Goal: Register for event/course

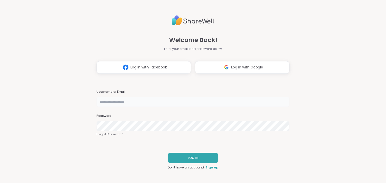
click at [103, 101] on input "text" at bounding box center [192, 102] width 193 height 10
type input "**********"
click at [188, 158] on span "LOG IN" at bounding box center [193, 158] width 11 height 5
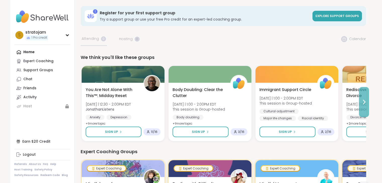
click at [364, 102] on icon at bounding box center [364, 102] width 6 height 6
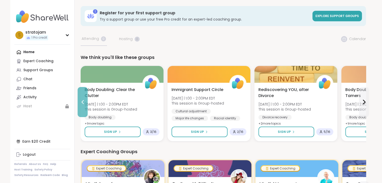
click at [81, 102] on icon at bounding box center [83, 102] width 6 height 6
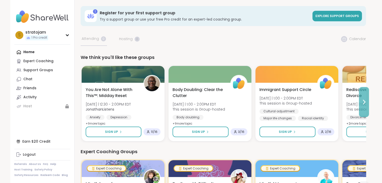
click at [364, 102] on icon at bounding box center [364, 102] width 6 height 6
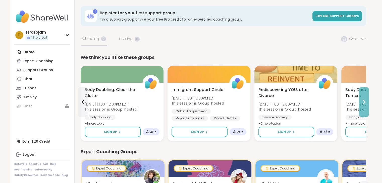
click at [363, 102] on icon at bounding box center [364, 102] width 6 height 6
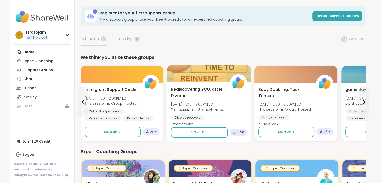
click at [191, 104] on span "[DATE] | 1:00 - 2:00PM EDT" at bounding box center [198, 104] width 54 height 5
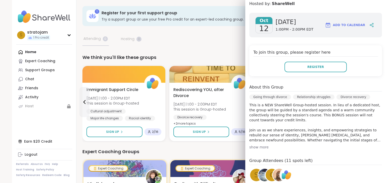
scroll to position [75, 0]
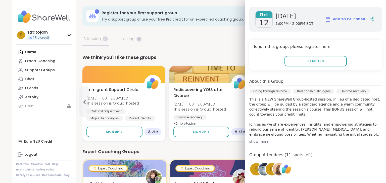
click at [255, 139] on div "show more" at bounding box center [315, 141] width 133 height 5
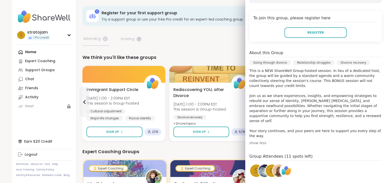
scroll to position [35, 0]
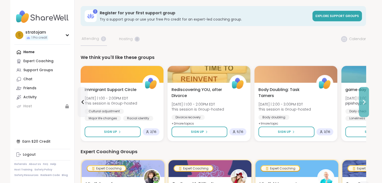
click at [363, 103] on icon at bounding box center [364, 102] width 6 height 6
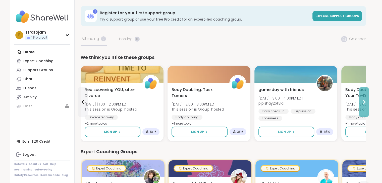
click at [364, 100] on icon at bounding box center [364, 102] width 6 height 6
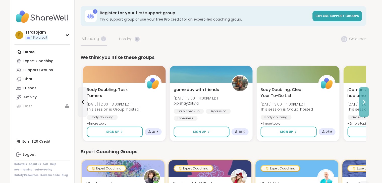
click at [364, 100] on icon at bounding box center [364, 102] width 6 height 6
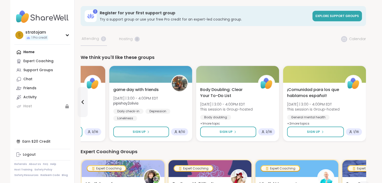
click at [364, 100] on div "¡Comunidad para los que hablamos español! [DATE] | 3:00 - 4:00PM EDT This sessi…" at bounding box center [324, 112] width 83 height 59
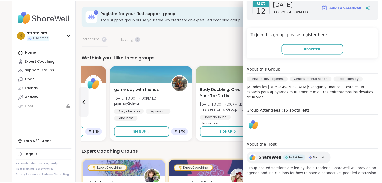
scroll to position [0, 0]
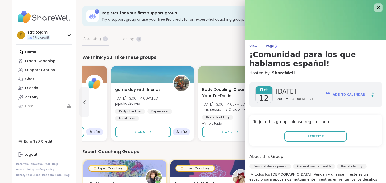
click at [375, 7] on icon at bounding box center [378, 7] width 6 height 6
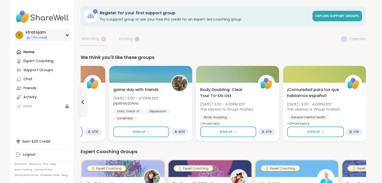
click at [67, 34] on icon at bounding box center [67, 35] width 4 height 3
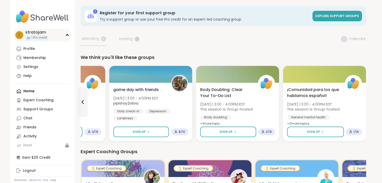
click at [68, 33] on div "s stratojam 1 Pro credit" at bounding box center [42, 35] width 56 height 13
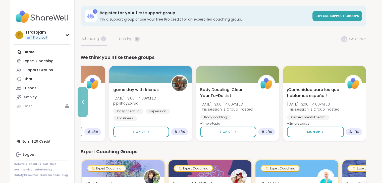
click at [82, 103] on icon at bounding box center [83, 102] width 6 height 6
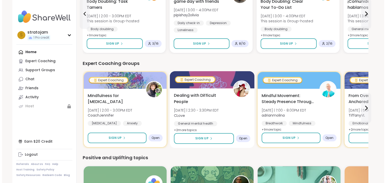
scroll to position [100, 0]
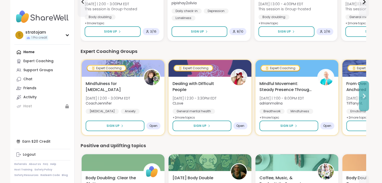
click at [363, 96] on icon at bounding box center [364, 96] width 6 height 6
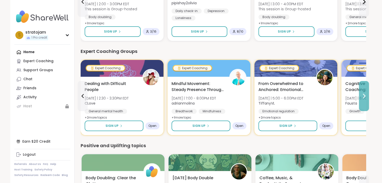
click at [364, 96] on icon at bounding box center [364, 96] width 6 height 6
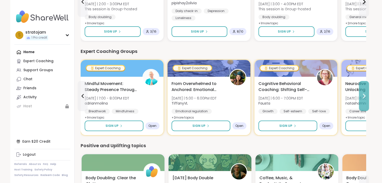
click at [364, 96] on icon at bounding box center [364, 96] width 6 height 6
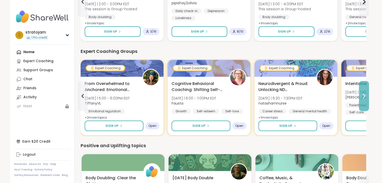
click at [364, 96] on icon at bounding box center [364, 96] width 6 height 6
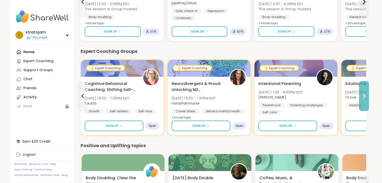
click at [364, 96] on icon at bounding box center [364, 96] width 6 height 6
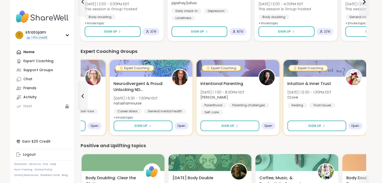
click at [364, 96] on div "Intuition & Inner Trust [DATE] | 12:30 - 1:30PM EDT CLove Healing Trust issues …" at bounding box center [324, 106] width 83 height 59
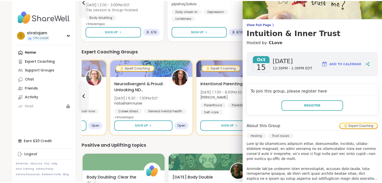
scroll to position [0, 0]
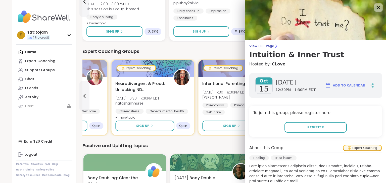
click at [375, 8] on icon at bounding box center [378, 7] width 6 height 6
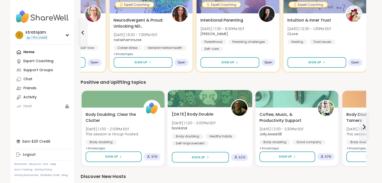
scroll to position [176, 0]
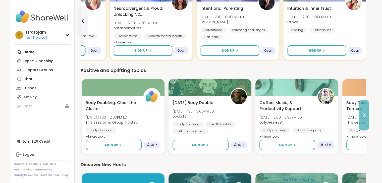
click at [364, 115] on icon at bounding box center [364, 115] width 6 height 6
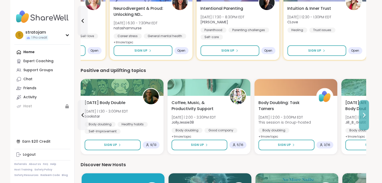
click at [364, 115] on icon at bounding box center [364, 115] width 6 height 6
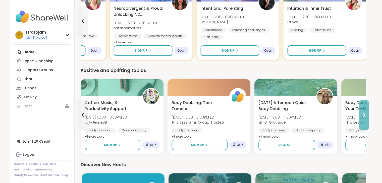
click at [364, 116] on icon at bounding box center [364, 115] width 6 height 6
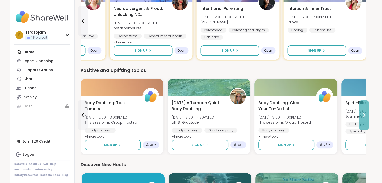
click at [364, 116] on icon at bounding box center [364, 115] width 6 height 6
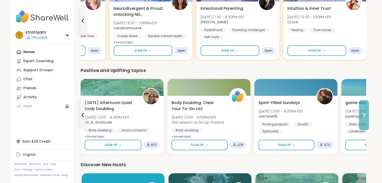
click at [364, 115] on icon at bounding box center [364, 115] width 6 height 6
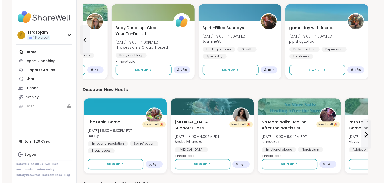
scroll to position [251, 0]
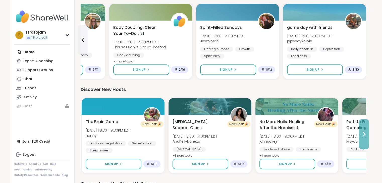
click at [362, 135] on icon at bounding box center [364, 134] width 6 height 6
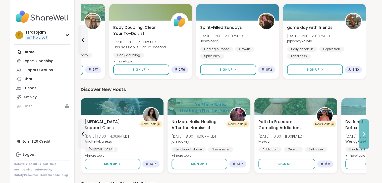
click at [362, 135] on icon at bounding box center [364, 134] width 6 height 6
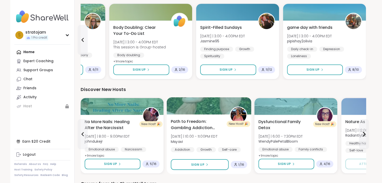
click at [237, 116] on img at bounding box center [238, 116] width 16 height 16
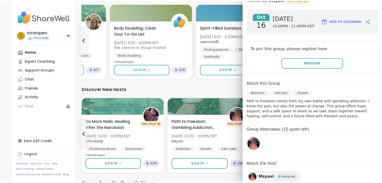
scroll to position [75, 0]
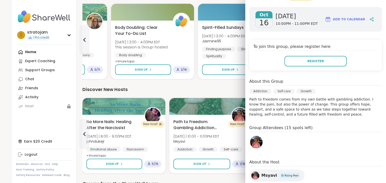
click at [250, 144] on img at bounding box center [256, 142] width 13 height 13
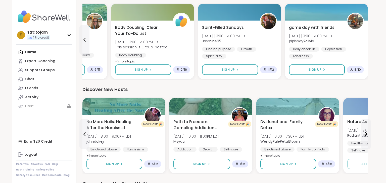
click at [194, 83] on div "We think you'll like these groups You Are Not Alone With This™: Midday Reset [D…" at bounding box center [224, 44] width 285 height 483
